Goal: Find specific page/section: Find specific page/section

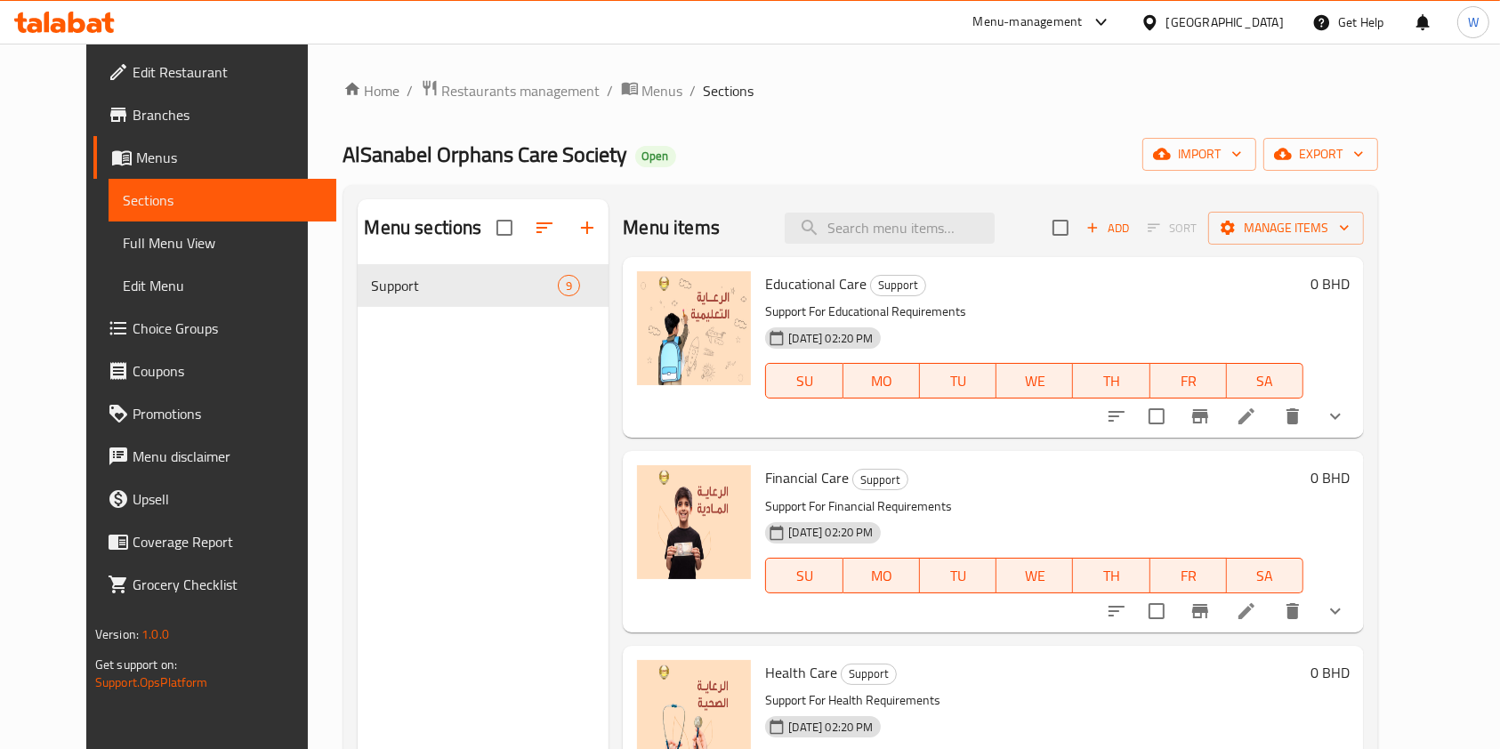
scroll to position [118, 0]
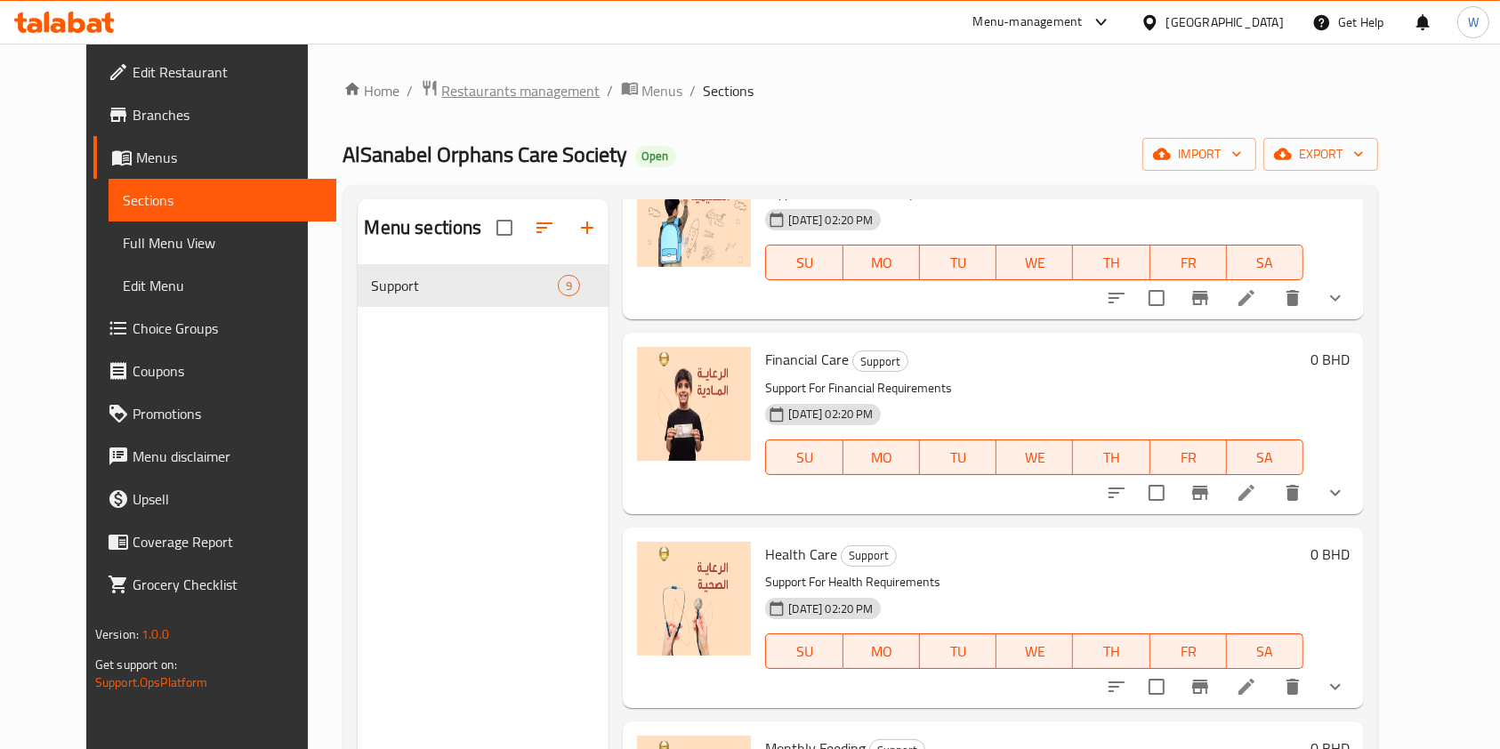
click at [470, 101] on span "Restaurants management" at bounding box center [521, 90] width 158 height 21
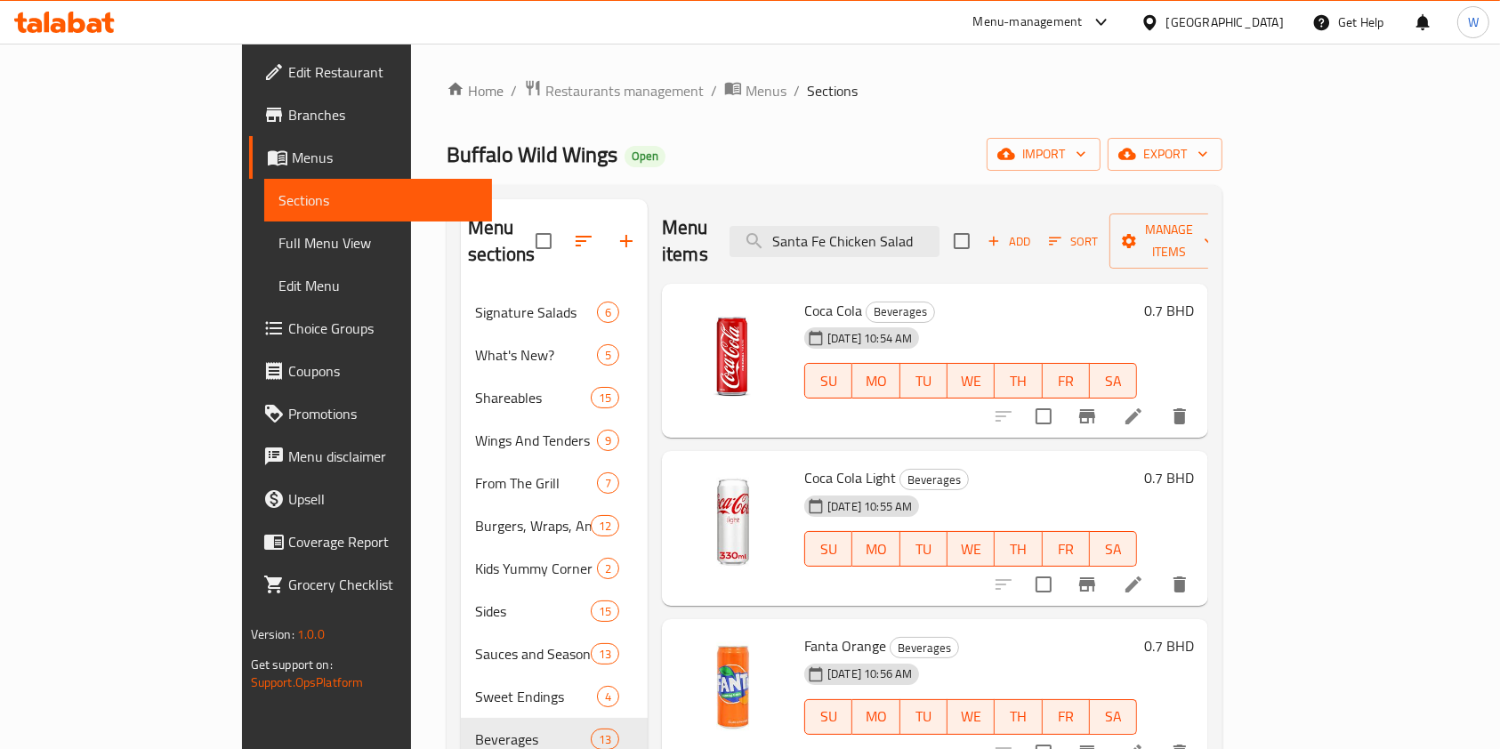
click at [129, 18] on div "Menu-management Bahrain Get Help W" at bounding box center [750, 22] width 1500 height 43
click at [112, 18] on icon at bounding box center [64, 22] width 101 height 21
